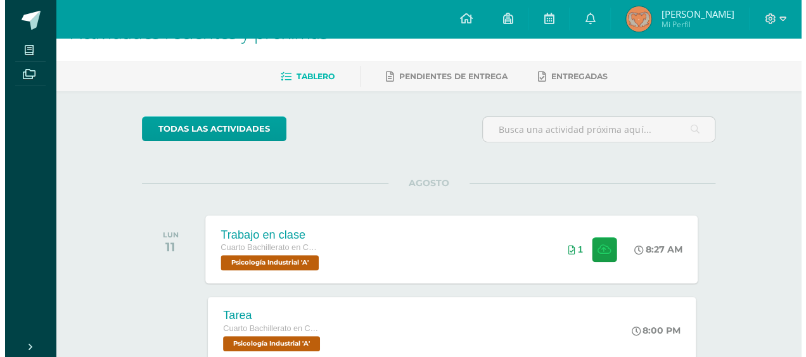
scroll to position [63, 0]
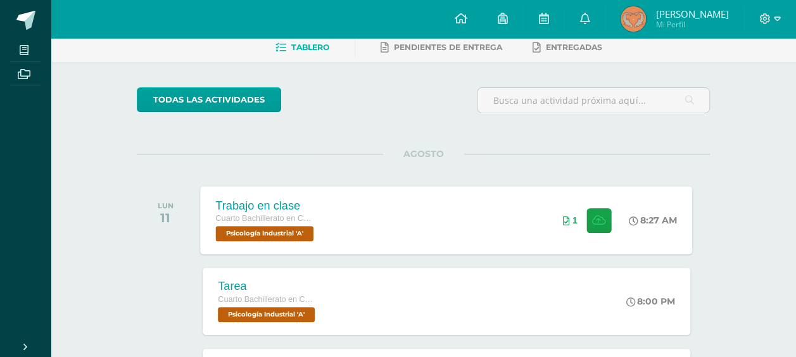
click at [477, 198] on div "Trabajo en clase Cuarto Bachillerato en CCLL en Diseño Grafico Psicología Indus…" at bounding box center [447, 220] width 492 height 68
click at [0, 0] on div "Cargando contenido" at bounding box center [0, 0] width 0 height 0
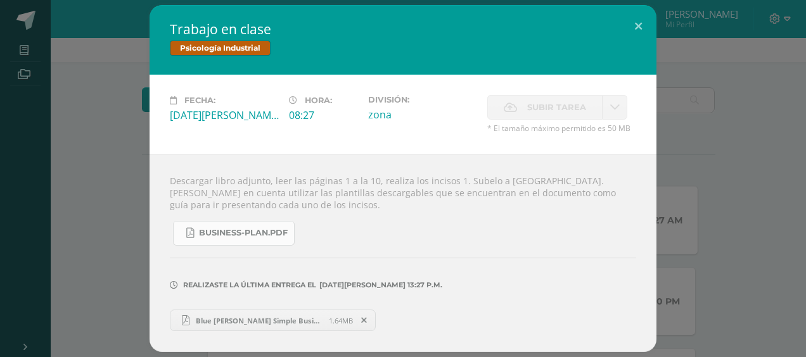
click at [253, 237] on span "business-plan.pdf" at bounding box center [243, 233] width 89 height 10
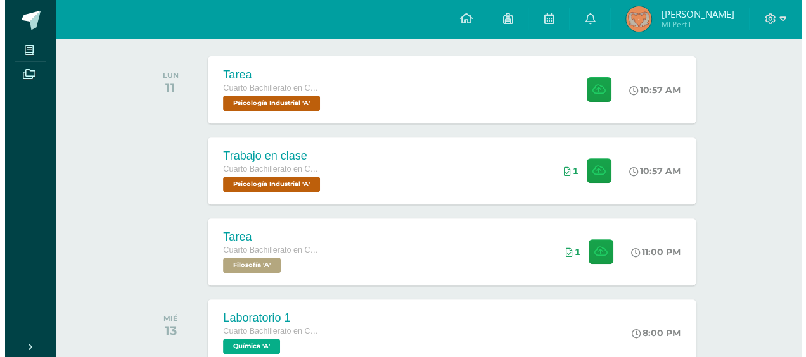
scroll to position [127, 0]
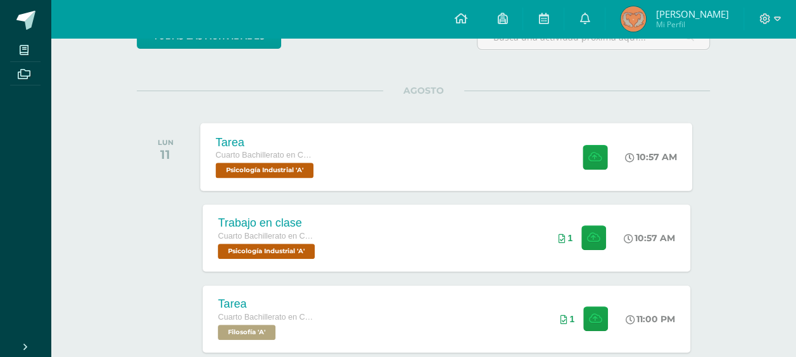
click at [403, 153] on div "Tarea Cuarto Bachillerato en CCLL en Diseño Grafico Psicología Industrial 'A' 1…" at bounding box center [447, 157] width 492 height 68
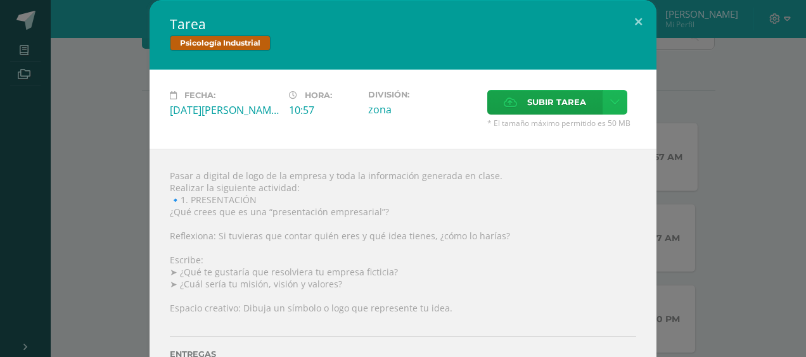
click at [613, 104] on icon at bounding box center [615, 102] width 10 height 11
click at [585, 127] on link "Subir enlace" at bounding box center [565, 130] width 127 height 20
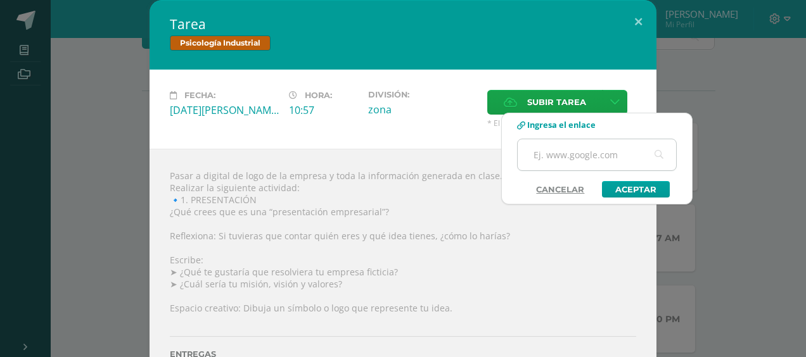
click at [583, 144] on input "text" at bounding box center [597, 154] width 158 height 31
click at [576, 156] on input "text" at bounding box center [597, 154] width 158 height 31
type input "[URL][DOMAIN_NAME]"
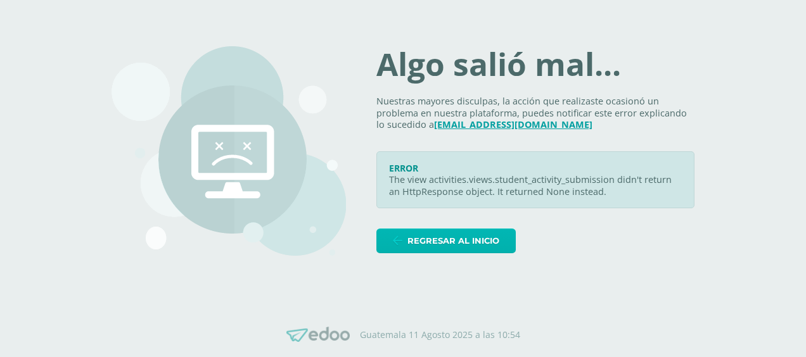
click at [495, 237] on span "Regresar al inicio" at bounding box center [453, 240] width 92 height 23
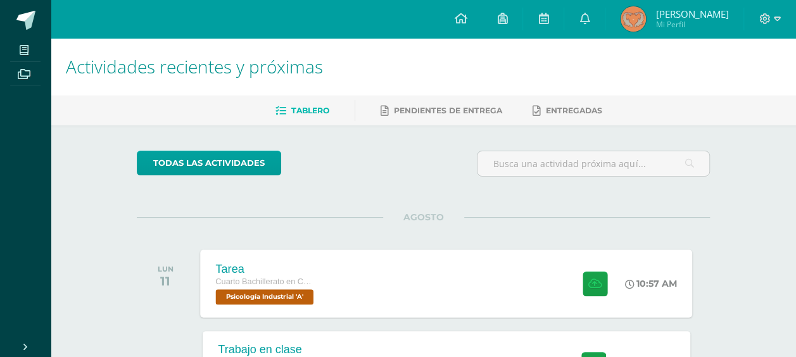
click at [478, 269] on div "Tarea Cuarto Bachillerato en CCLL en Diseño Grafico Psicología Industrial 'A' 1…" at bounding box center [447, 284] width 492 height 68
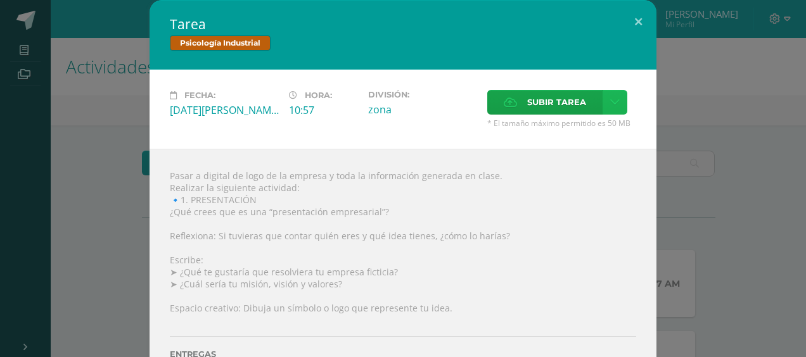
click at [610, 103] on icon at bounding box center [615, 102] width 10 height 11
click at [594, 134] on link "Subir enlace" at bounding box center [565, 130] width 127 height 20
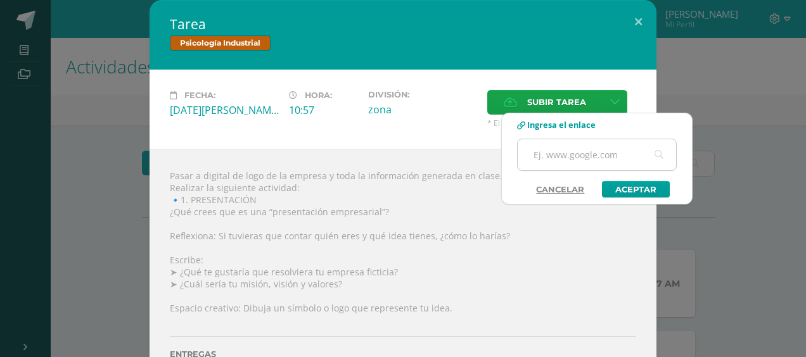
click at [594, 151] on input "text" at bounding box center [597, 154] width 158 height 31
type input "[URL][DOMAIN_NAME]"
click at [625, 188] on link "Aceptar" at bounding box center [636, 189] width 68 height 16
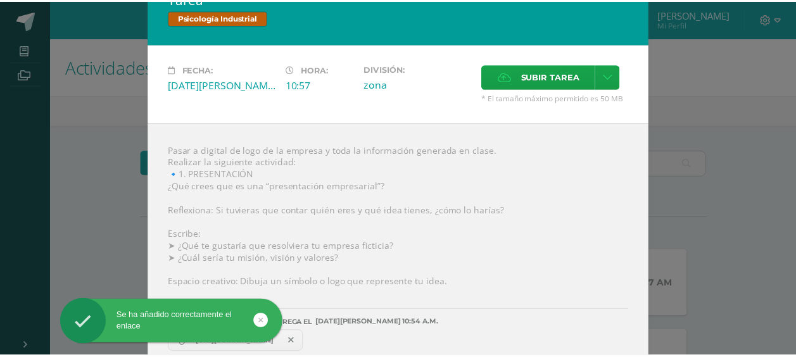
scroll to position [39, 0]
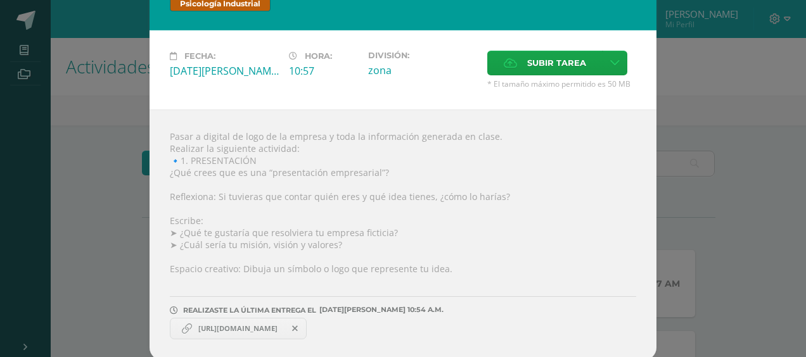
click at [680, 146] on div "Tarea Psicología Industrial Fecha: Lunes 11 de Agosto Hora: 10:57 División: zona" at bounding box center [403, 161] width 796 height 400
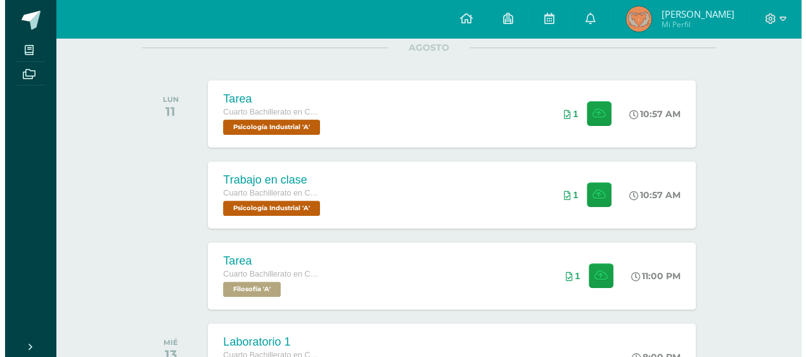
scroll to position [190, 0]
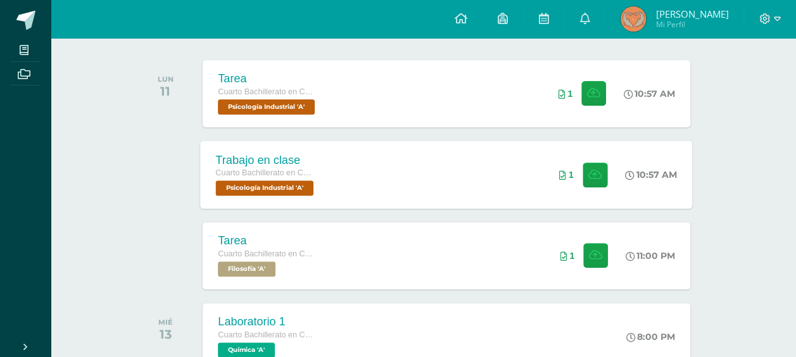
click at [527, 166] on div "Trabajo en clase Cuarto Bachillerato en CCLL en Diseño Grafico Psicología Indus…" at bounding box center [447, 175] width 492 height 68
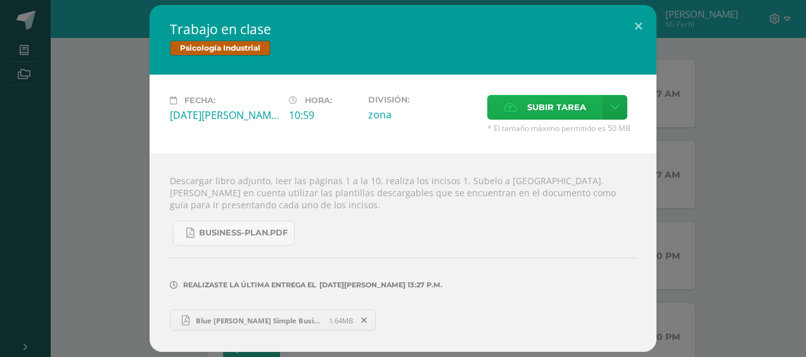
click at [541, 109] on span "Subir tarea" at bounding box center [556, 107] width 59 height 23
click at [0, 0] on input "Subir tarea" at bounding box center [0, 0] width 0 height 0
click at [613, 115] on link at bounding box center [614, 107] width 25 height 25
click at [600, 137] on link "Subir enlace" at bounding box center [570, 136] width 127 height 20
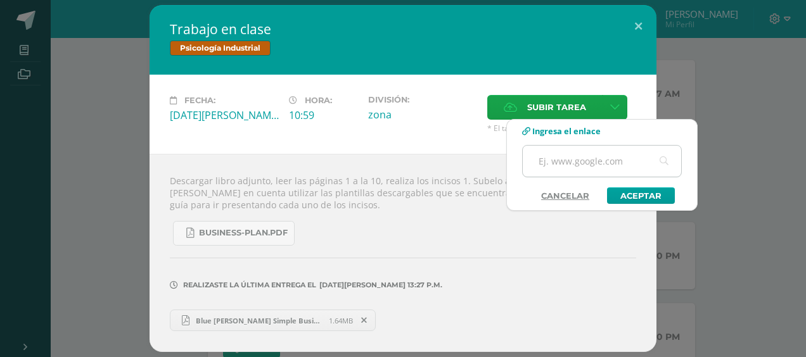
drag, startPoint x: 624, startPoint y: 160, endPoint x: 553, endPoint y: 161, distance: 71.0
click at [553, 161] on input "text" at bounding box center [602, 161] width 158 height 31
paste input "[URL][DOMAIN_NAME]"
type input "[URL][DOMAIN_NAME]"
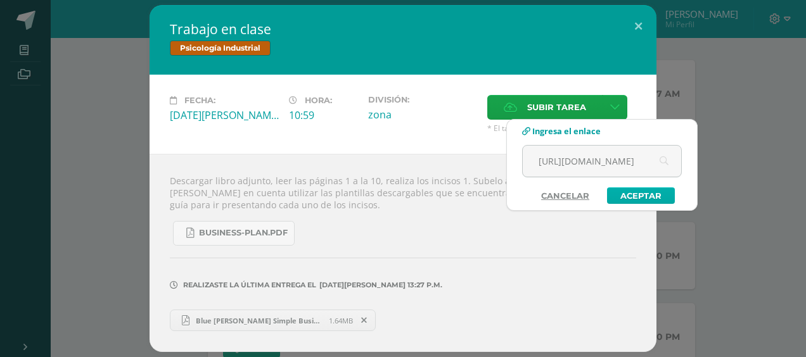
click at [639, 194] on link "Aceptar" at bounding box center [641, 195] width 68 height 16
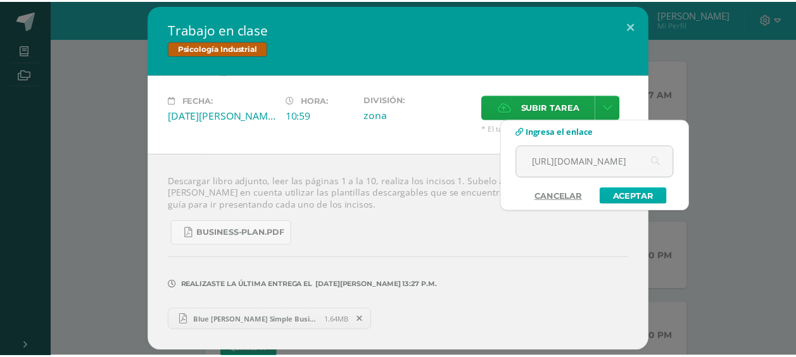
scroll to position [0, 0]
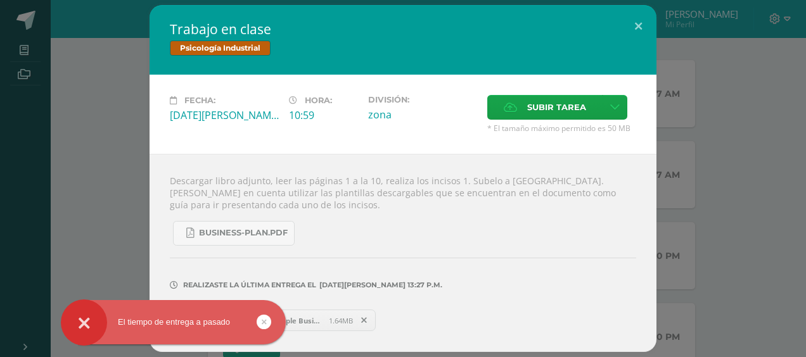
click at [708, 199] on div "Trabajo en clase Psicología Industrial Fecha: [DATE][PERSON_NAME] Hora: 10:59 D…" at bounding box center [403, 178] width 796 height 347
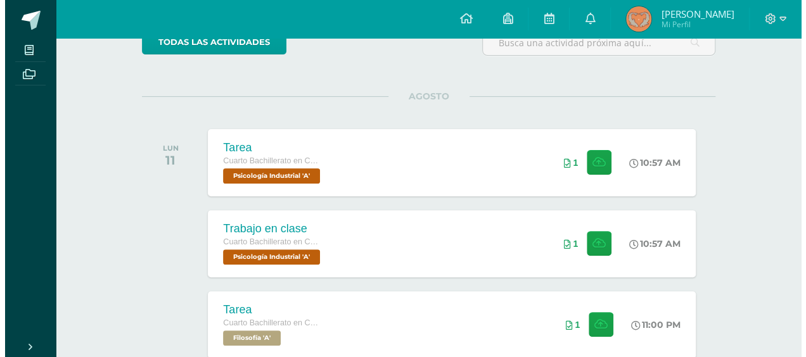
scroll to position [127, 0]
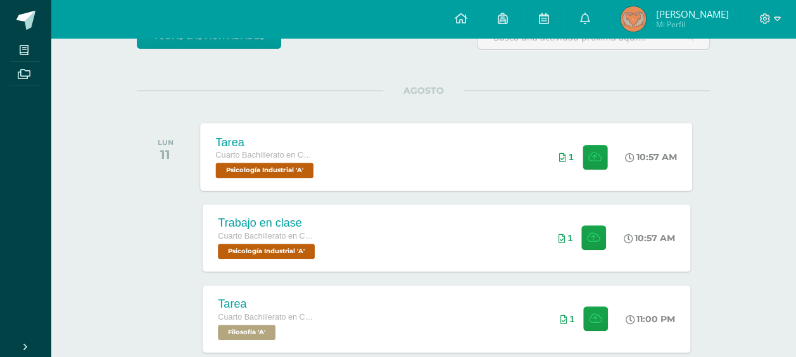
click at [493, 148] on div "Tarea Cuarto Bachillerato en CCLL en Diseño Grafico Psicología Industrial 'A' 1…" at bounding box center [447, 157] width 492 height 68
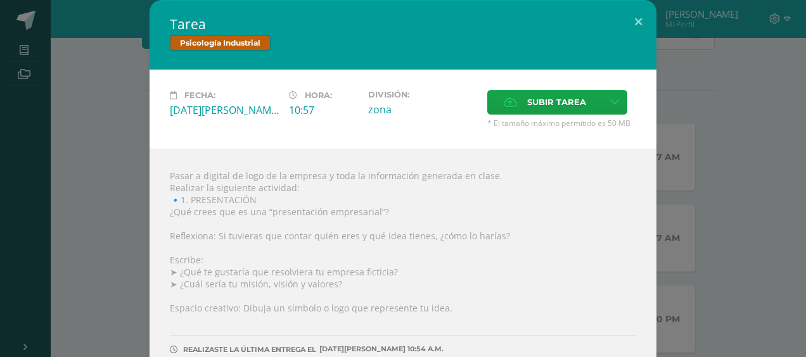
scroll to position [39, 0]
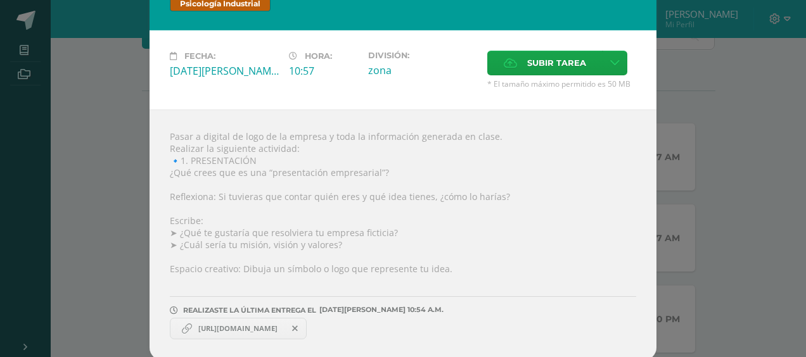
click at [708, 279] on div "Tarea Psicología Industrial Fecha: Lunes 11 de Agosto Hora: 10:57 División: zona" at bounding box center [403, 161] width 796 height 400
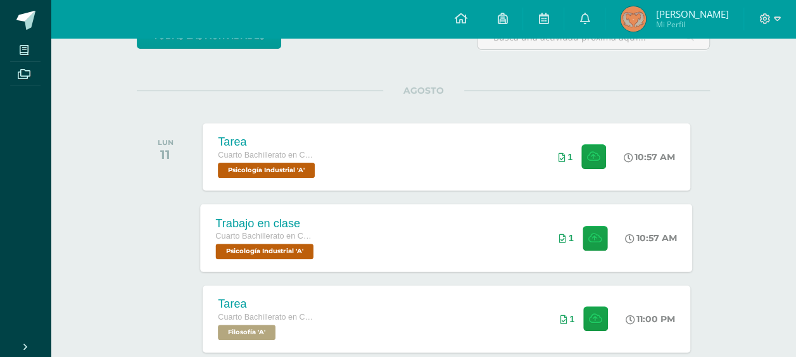
click at [419, 252] on div "Trabajo en clase Cuarto Bachillerato en CCLL en Diseño Grafico Psicología Indus…" at bounding box center [447, 238] width 492 height 68
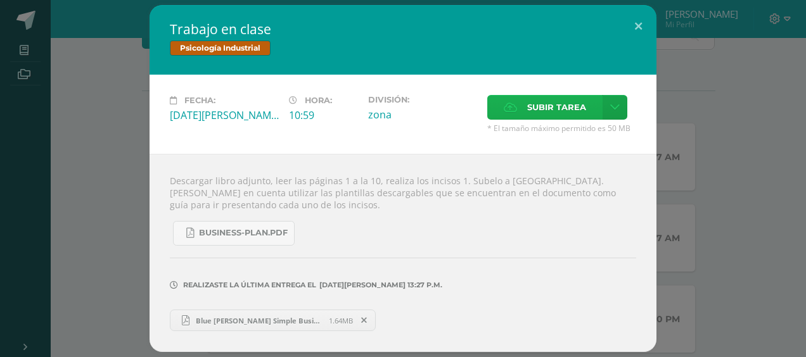
click at [590, 110] on label "Subir tarea" at bounding box center [544, 107] width 115 height 25
click at [0, 0] on input "Subir tarea" at bounding box center [0, 0] width 0 height 0
click at [611, 105] on icon at bounding box center [615, 107] width 10 height 11
click at [608, 130] on link "Subir enlace" at bounding box center [570, 136] width 127 height 20
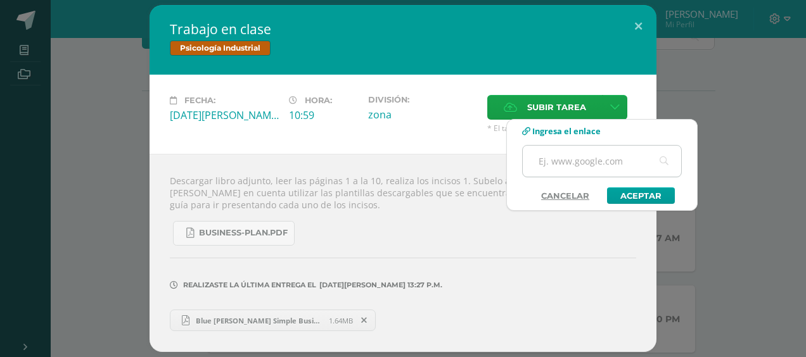
click at [611, 163] on input "text" at bounding box center [602, 161] width 158 height 31
paste input "[URL][DOMAIN_NAME]"
type input "[URL][DOMAIN_NAME]"
click at [658, 193] on link "Aceptar" at bounding box center [641, 195] width 68 height 16
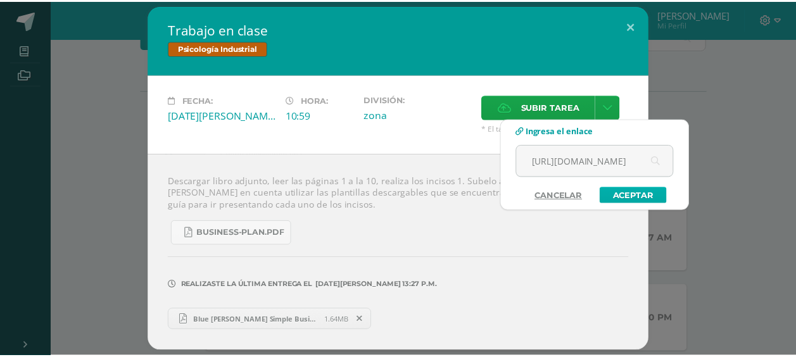
scroll to position [0, 0]
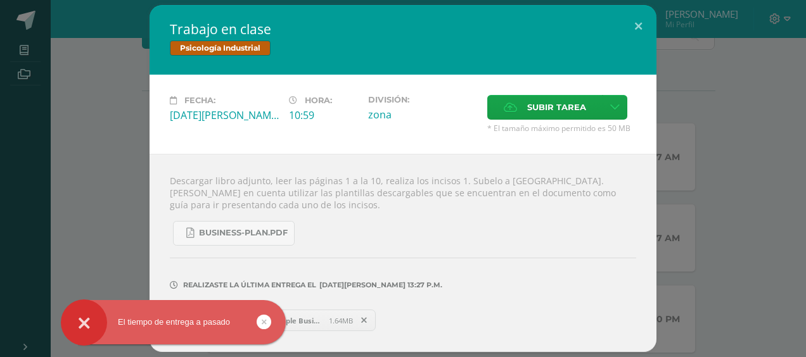
click at [706, 186] on div "Trabajo en clase Psicología Industrial Fecha: [DATE][PERSON_NAME] Hora: 10:59 D…" at bounding box center [403, 178] width 796 height 347
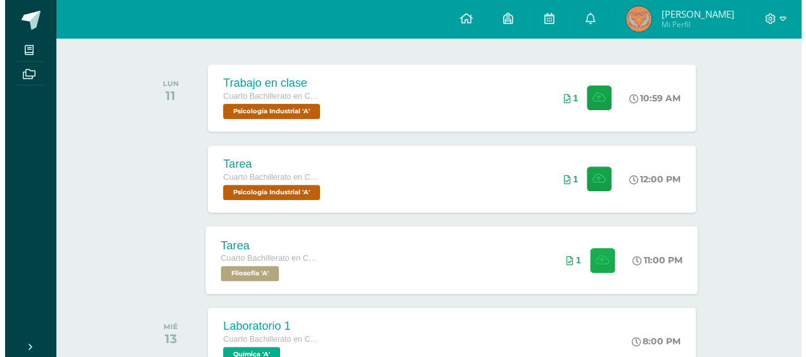
scroll to position [190, 0]
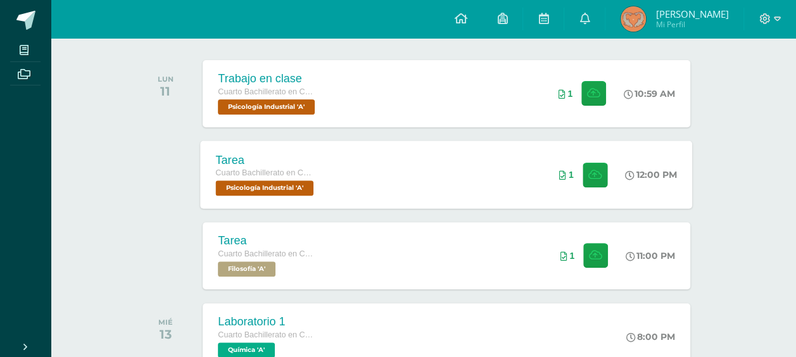
click at [533, 194] on div "Tarea Cuarto Bachillerato en CCLL en Diseño Grafico Psicología Industrial 'A' 1…" at bounding box center [447, 175] width 492 height 68
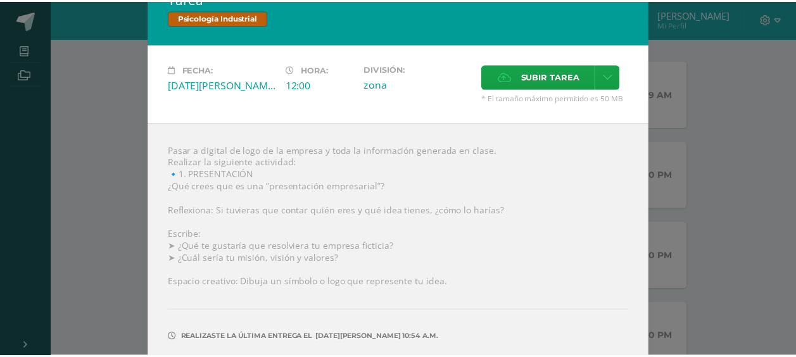
scroll to position [0, 0]
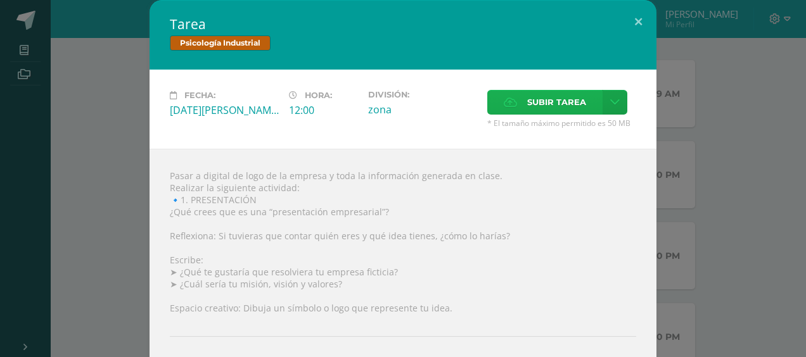
click at [568, 106] on span "Subir tarea" at bounding box center [556, 102] width 59 height 23
click at [0, 0] on input "Subir tarea" at bounding box center [0, 0] width 0 height 0
click at [734, 71] on div "Tarea Psicología Industrial Fecha: [DATE][PERSON_NAME] Hora: 12:00 División: zo…" at bounding box center [403, 215] width 796 height 431
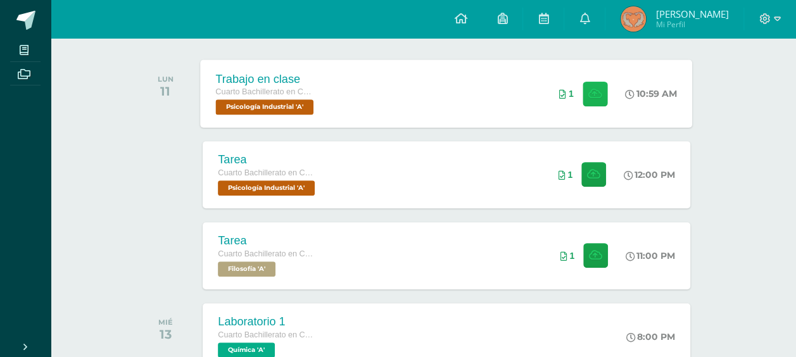
click at [592, 92] on icon at bounding box center [594, 93] width 13 height 11
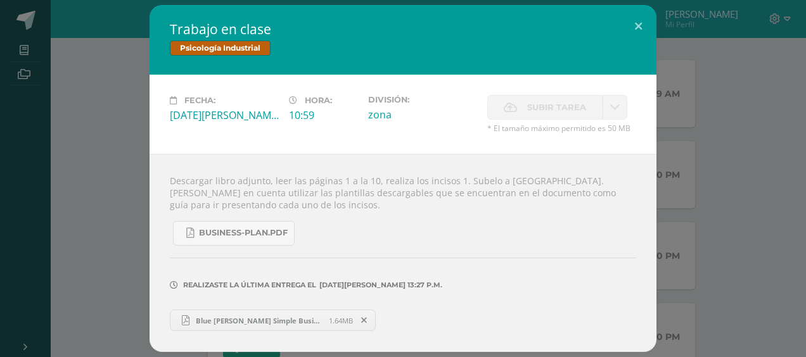
click at [683, 120] on div "Trabajo en clase Psicología Industrial Fecha: [DATE][PERSON_NAME] Hora: 10:59 D…" at bounding box center [403, 178] width 796 height 347
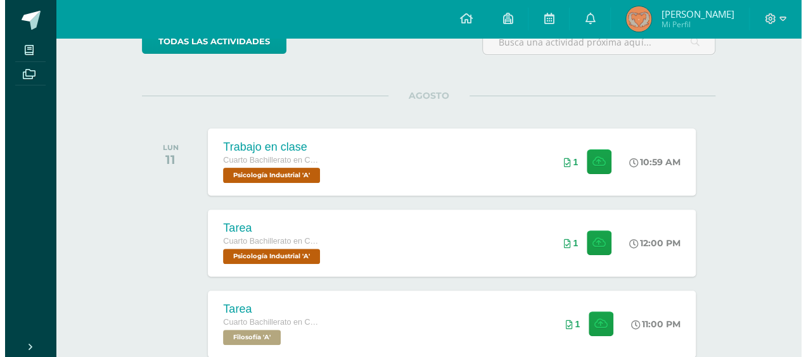
scroll to position [127, 0]
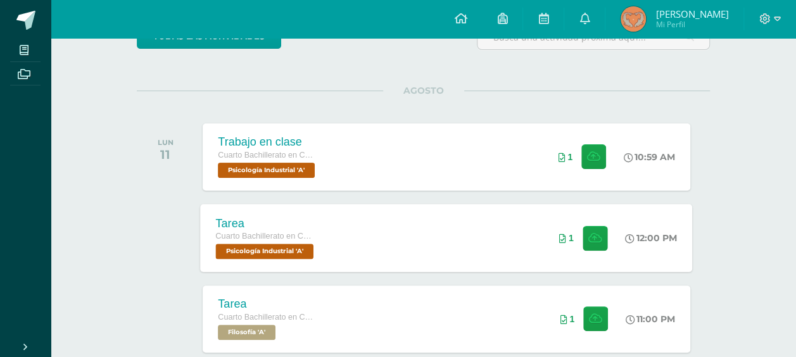
click at [474, 243] on div "Tarea Cuarto Bachillerato en CCLL en Diseño Grafico Psicología Industrial 'A' 1…" at bounding box center [447, 238] width 492 height 68
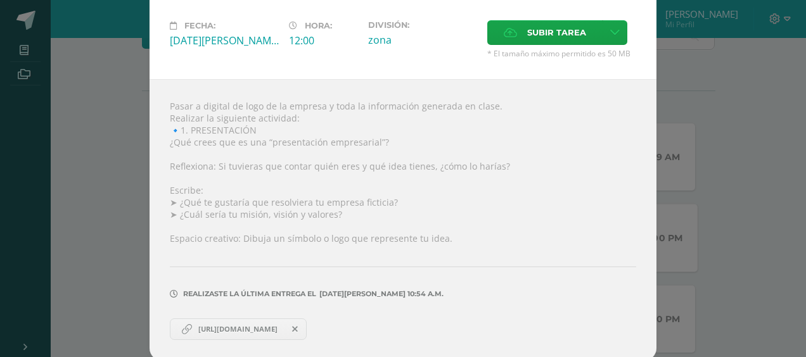
scroll to position [70, 0]
click at [715, 208] on div "Tarea Psicología Industrial Fecha: [DATE][PERSON_NAME] Hora: 12:00 División: zo…" at bounding box center [403, 145] width 796 height 431
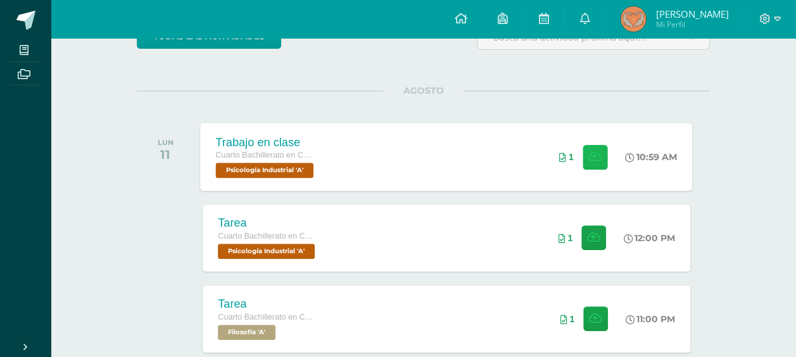
click at [592, 161] on icon at bounding box center [594, 156] width 13 height 11
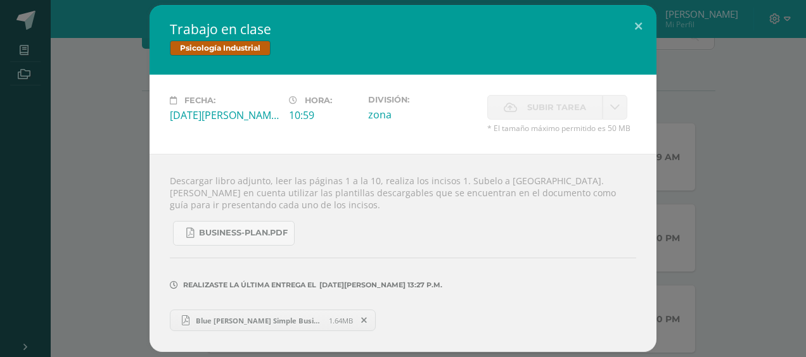
click at [679, 169] on div "Trabajo en clase Psicología Industrial Fecha: [DATE][PERSON_NAME] Hora: 10:59 D…" at bounding box center [403, 178] width 796 height 347
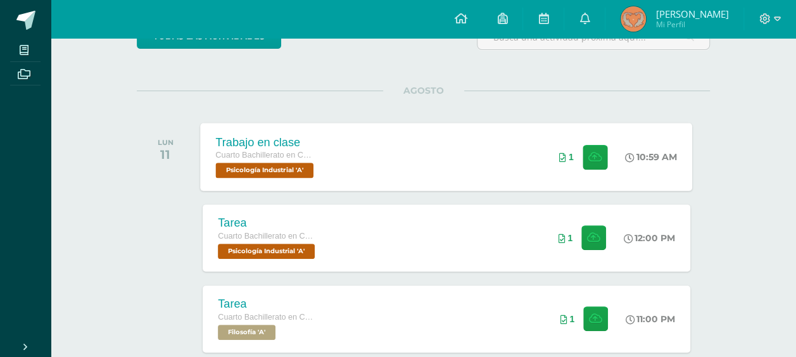
click at [420, 157] on div "Trabajo en clase Cuarto Bachillerato en CCLL en Diseño Grafico Psicología Indus…" at bounding box center [447, 157] width 492 height 68
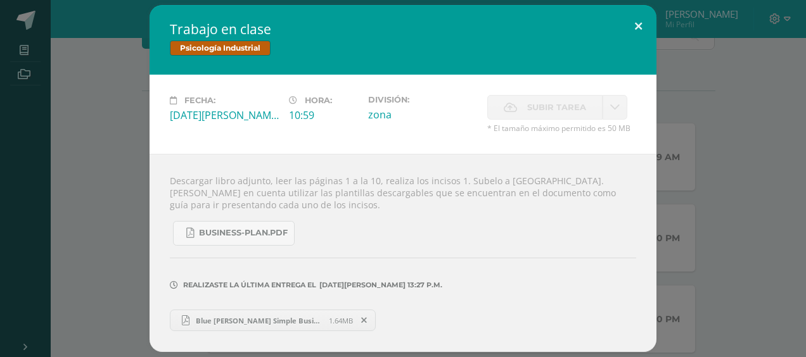
click at [635, 29] on button at bounding box center [638, 26] width 36 height 43
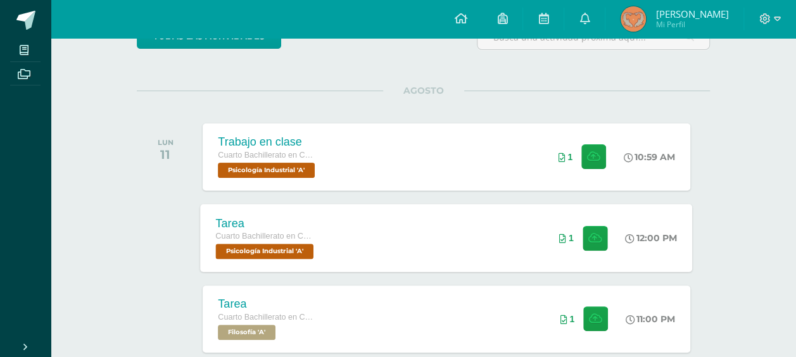
click at [454, 241] on div "Tarea Cuarto Bachillerato en CCLL en Diseño Grafico Psicología Industrial 'A' 1…" at bounding box center [447, 238] width 492 height 68
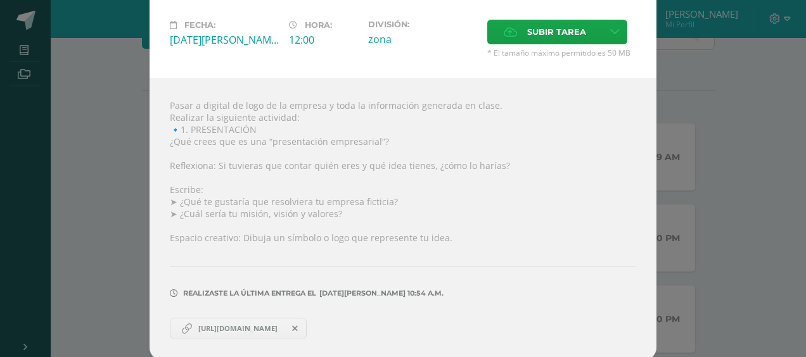
click at [779, 216] on div "Tarea Psicología Industrial Fecha: [DATE][PERSON_NAME] Hora: 12:00 División: zo…" at bounding box center [403, 145] width 796 height 431
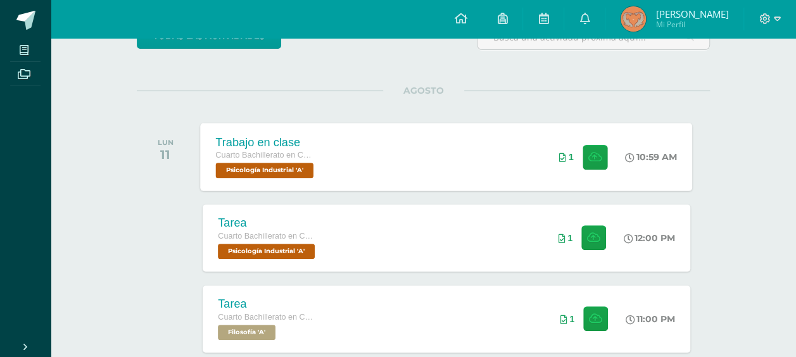
click at [378, 155] on div "Trabajo en clase Cuarto Bachillerato en CCLL en Diseño Grafico Psicología Indus…" at bounding box center [447, 157] width 492 height 68
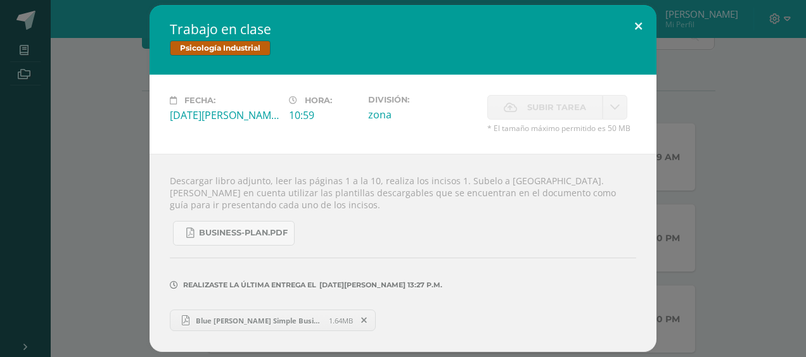
click at [639, 35] on button at bounding box center [638, 26] width 36 height 43
